Goal: Task Accomplishment & Management: Complete application form

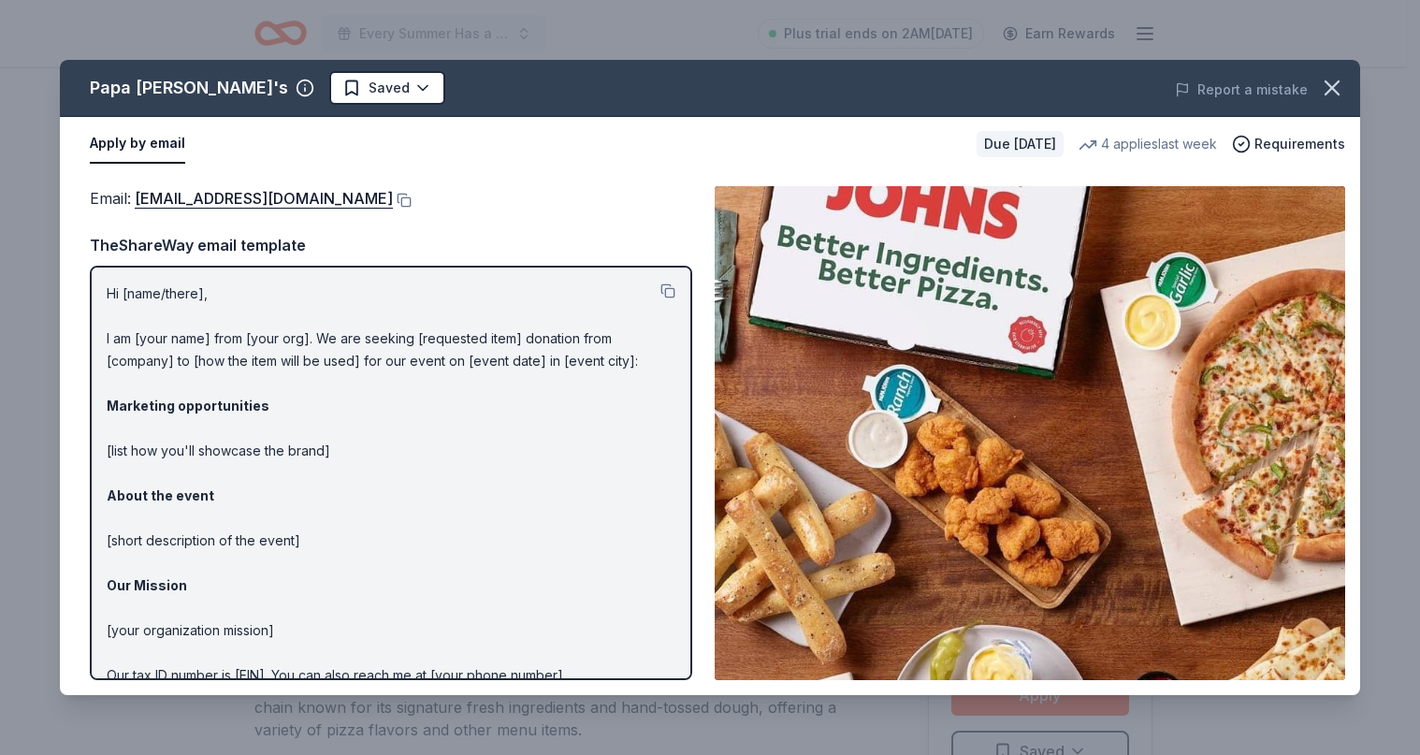
scroll to position [374, 0]
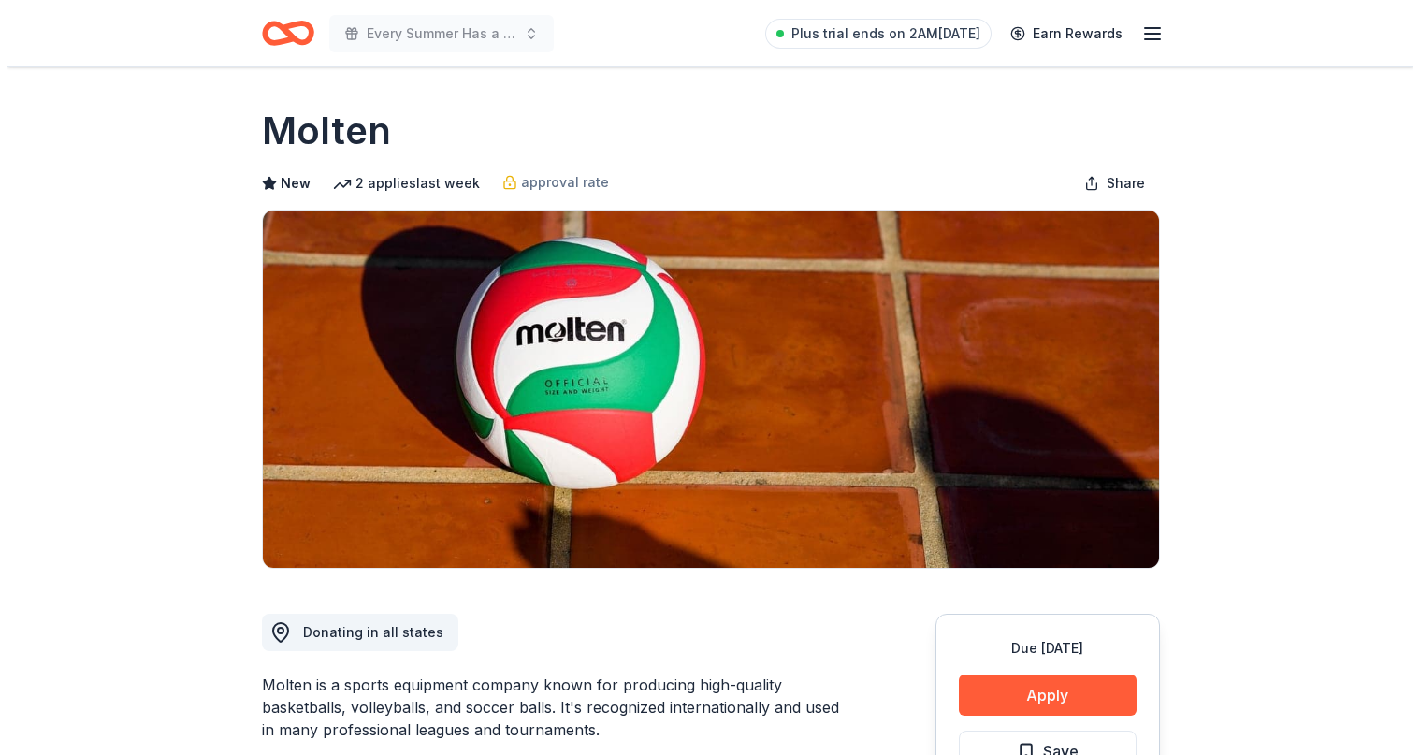
scroll to position [187, 0]
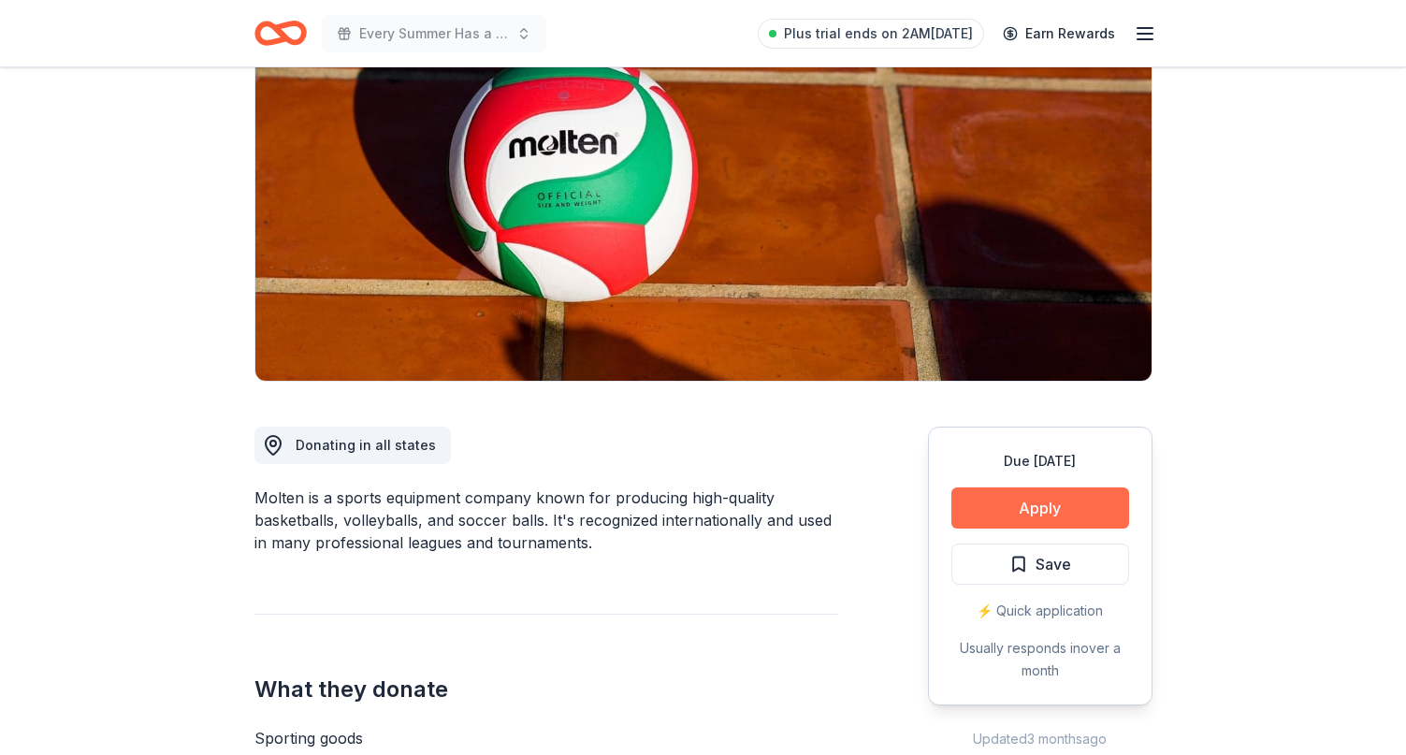
click at [1049, 510] on button "Apply" at bounding box center [1040, 507] width 178 height 41
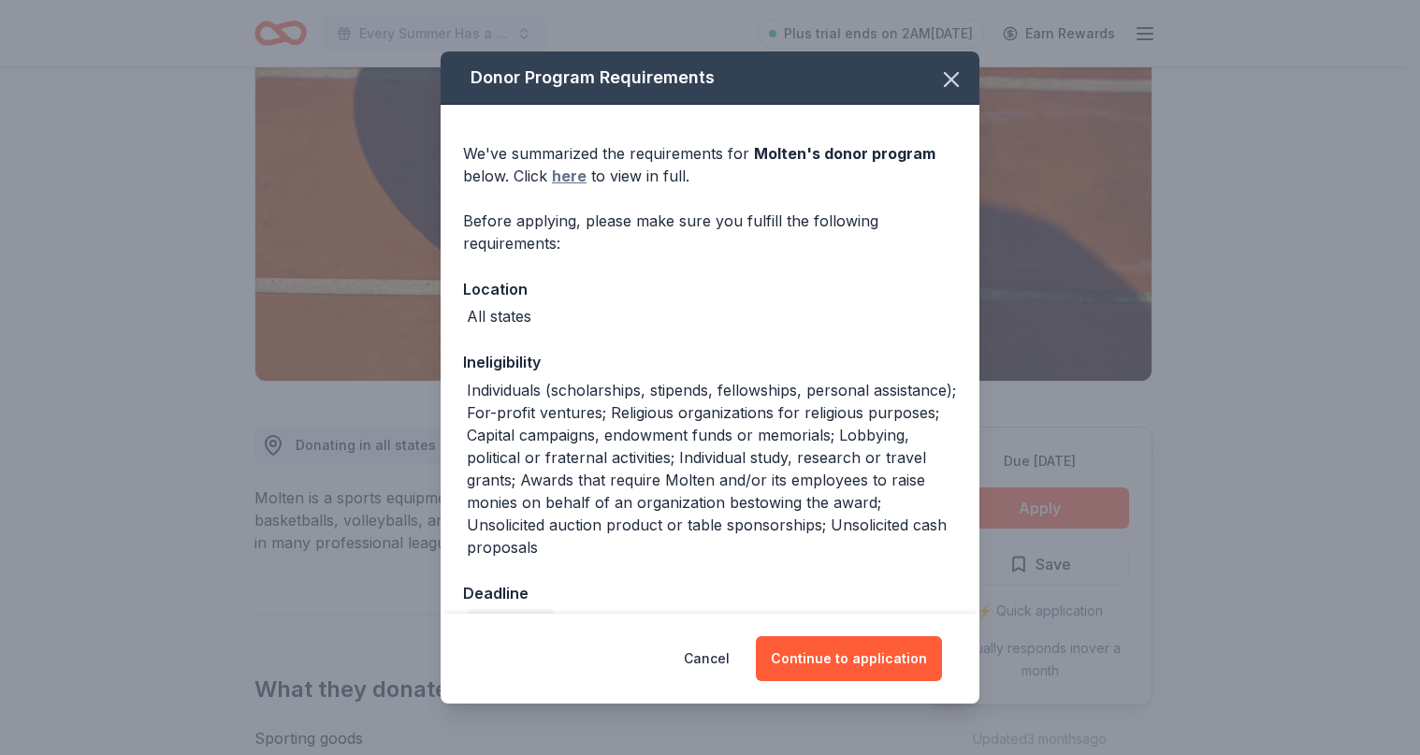
click at [573, 174] on link "here" at bounding box center [569, 176] width 35 height 22
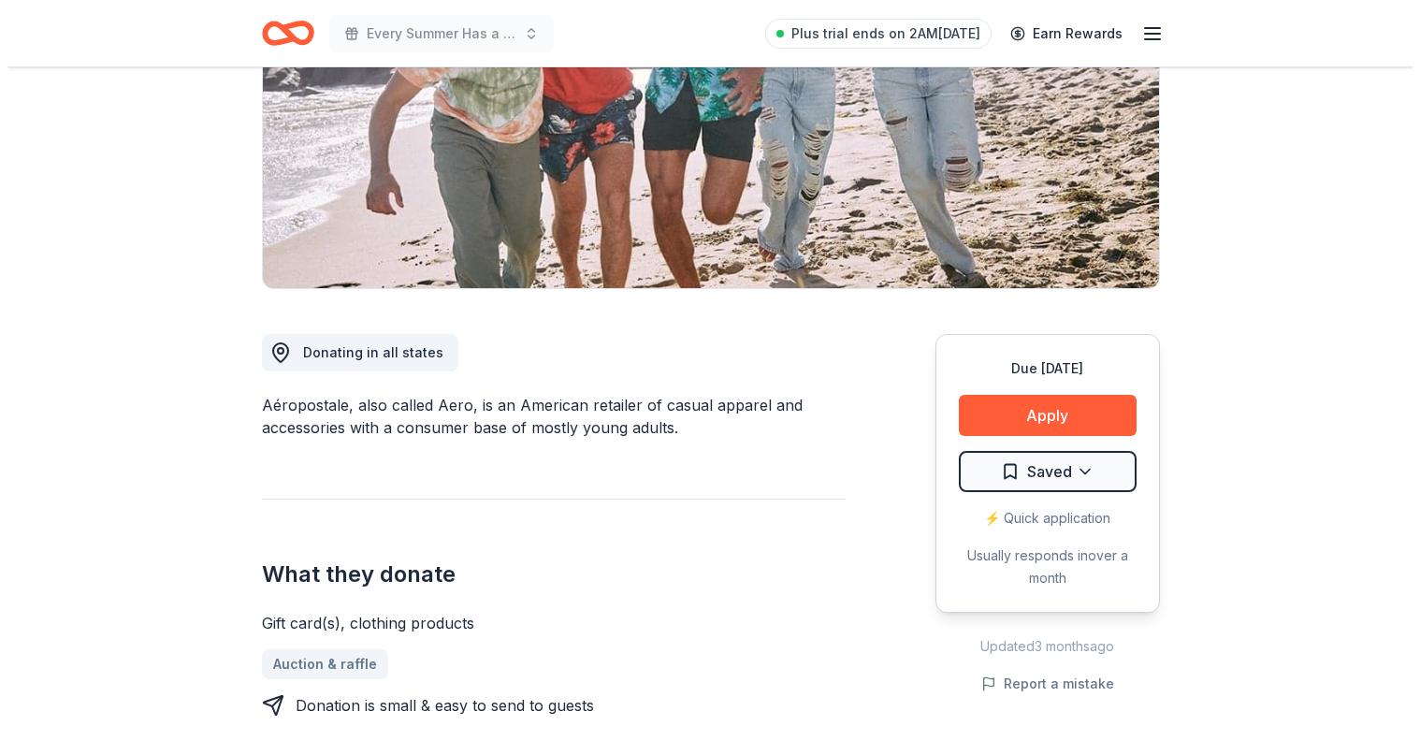
scroll to position [281, 0]
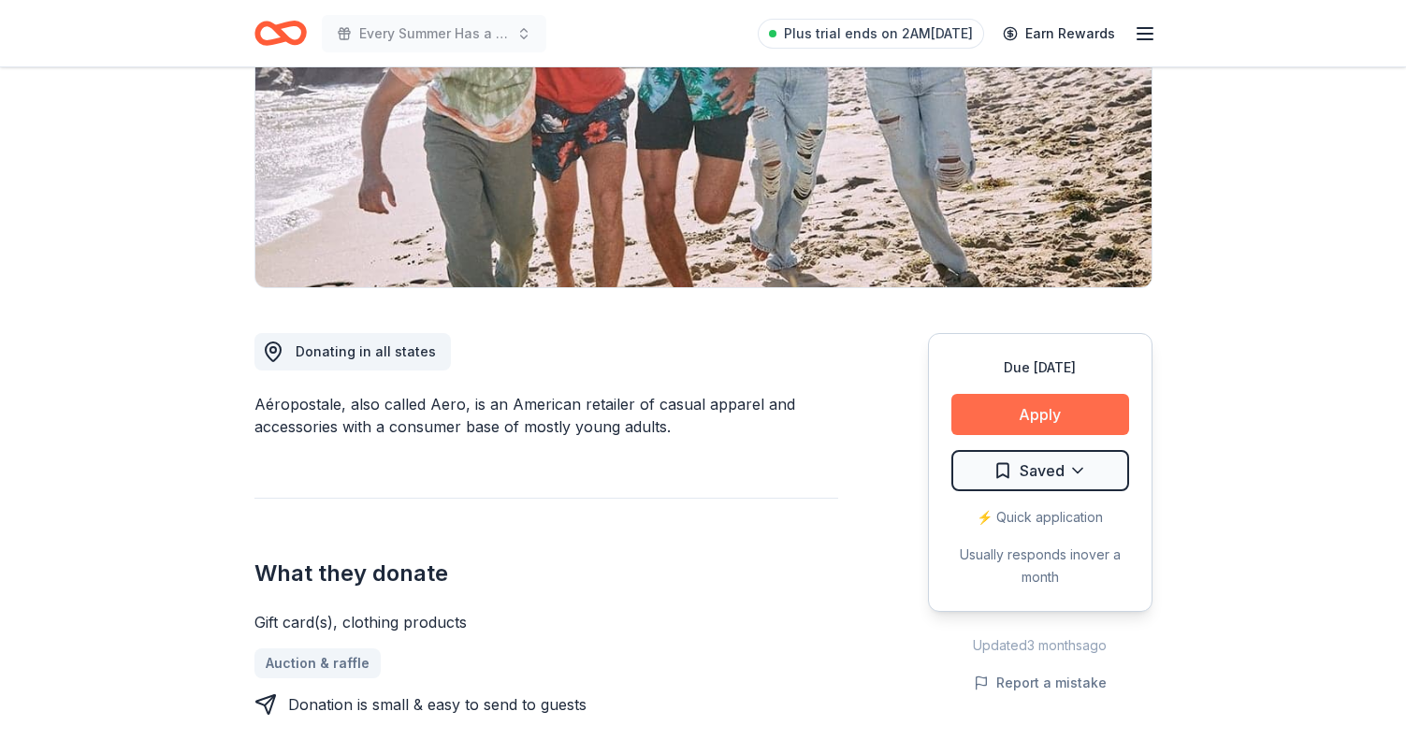
click at [1060, 412] on button "Apply" at bounding box center [1040, 414] width 178 height 41
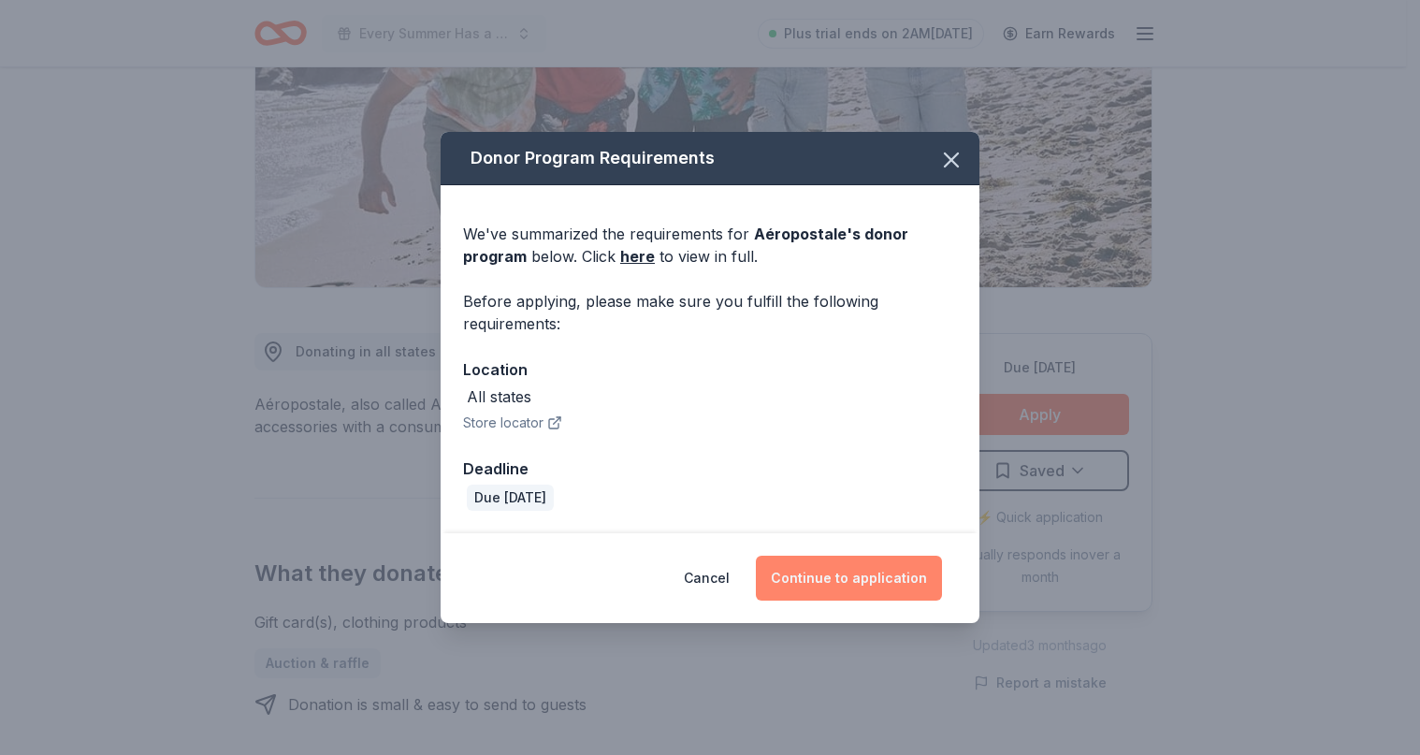
click at [832, 561] on button "Continue to application" at bounding box center [849, 578] width 186 height 45
